Goal: Communication & Community: Answer question/provide support

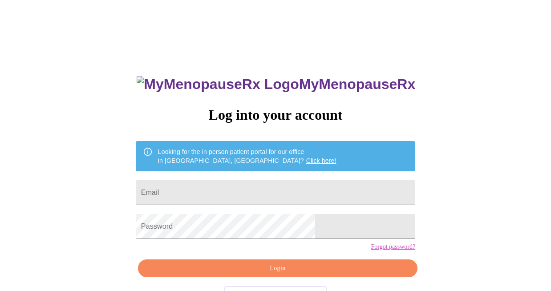
click at [221, 193] on input "Email" at bounding box center [275, 192] width 279 height 25
type input "[EMAIL_ADDRESS][DOMAIN_NAME]"
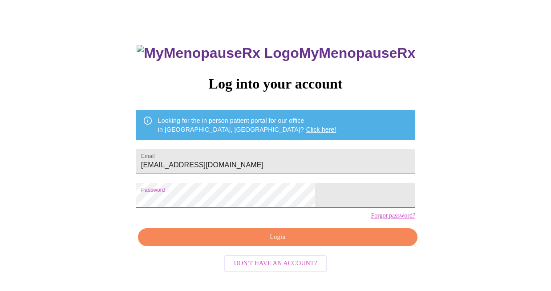
click at [311, 244] on button "Login" at bounding box center [277, 237] width 279 height 18
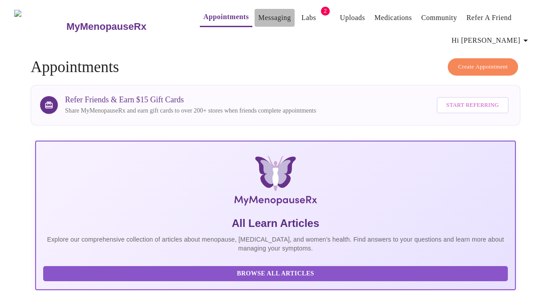
click at [258, 16] on link "Messaging" at bounding box center [274, 18] width 32 height 12
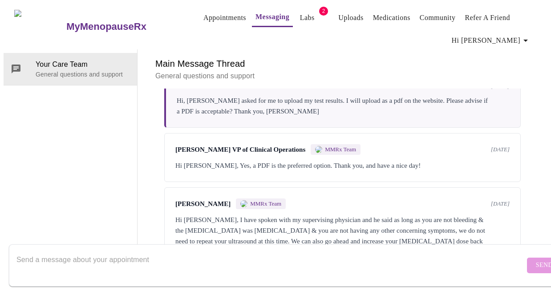
scroll to position [2860, 0]
click at [157, 259] on textarea "Send a message about your appointment" at bounding box center [270, 265] width 508 height 28
type textarea "Thanks [PERSON_NAME], sounds great!!"
click at [536, 260] on span "Send" at bounding box center [544, 265] width 17 height 11
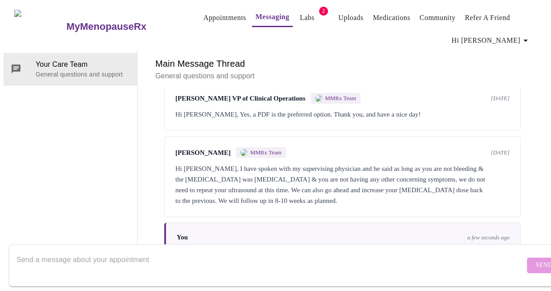
scroll to position [43, 0]
